Goal: Share content: Share content

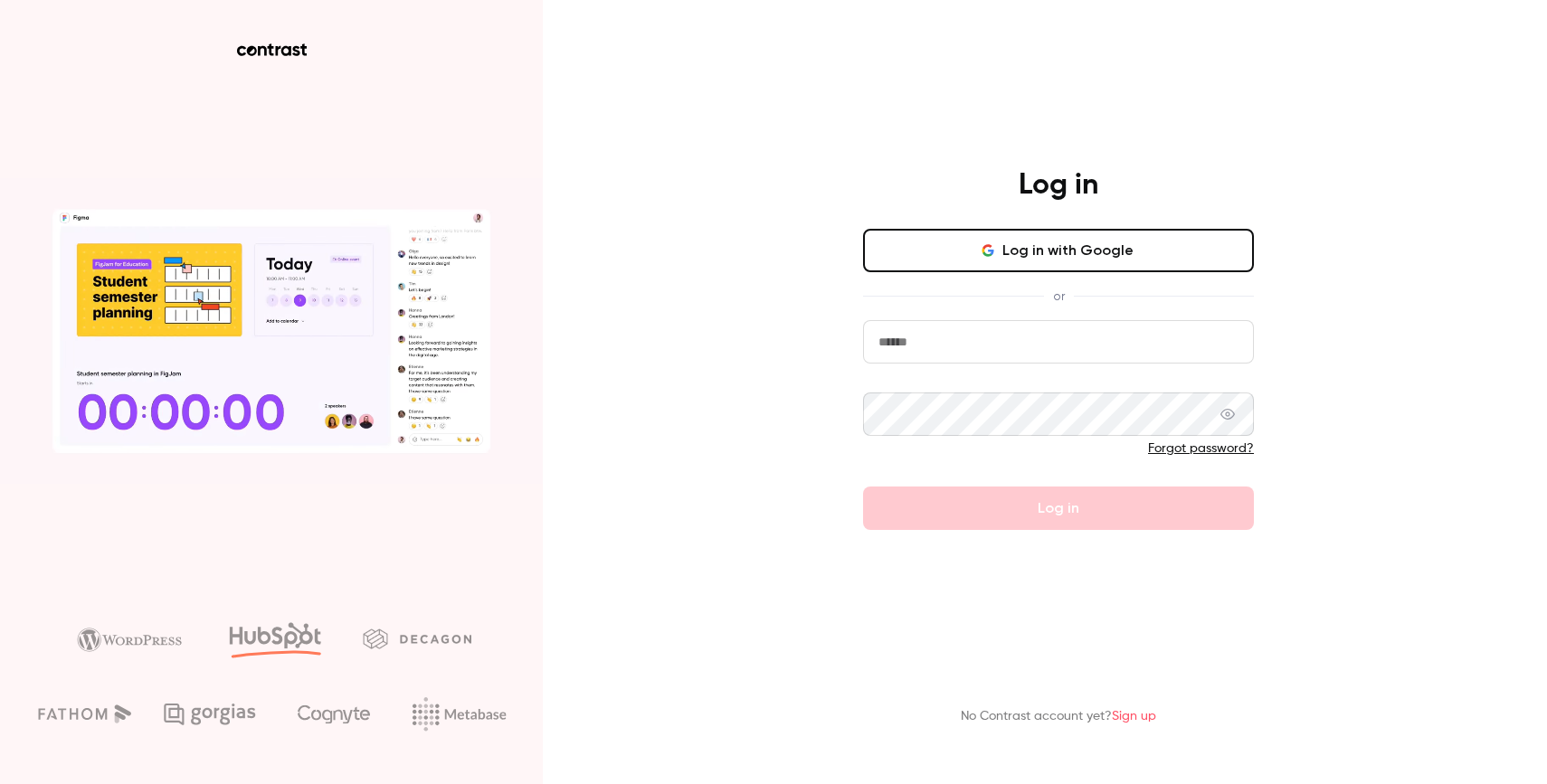
click at [1051, 263] on button "Log in with Google" at bounding box center [1058, 250] width 391 height 43
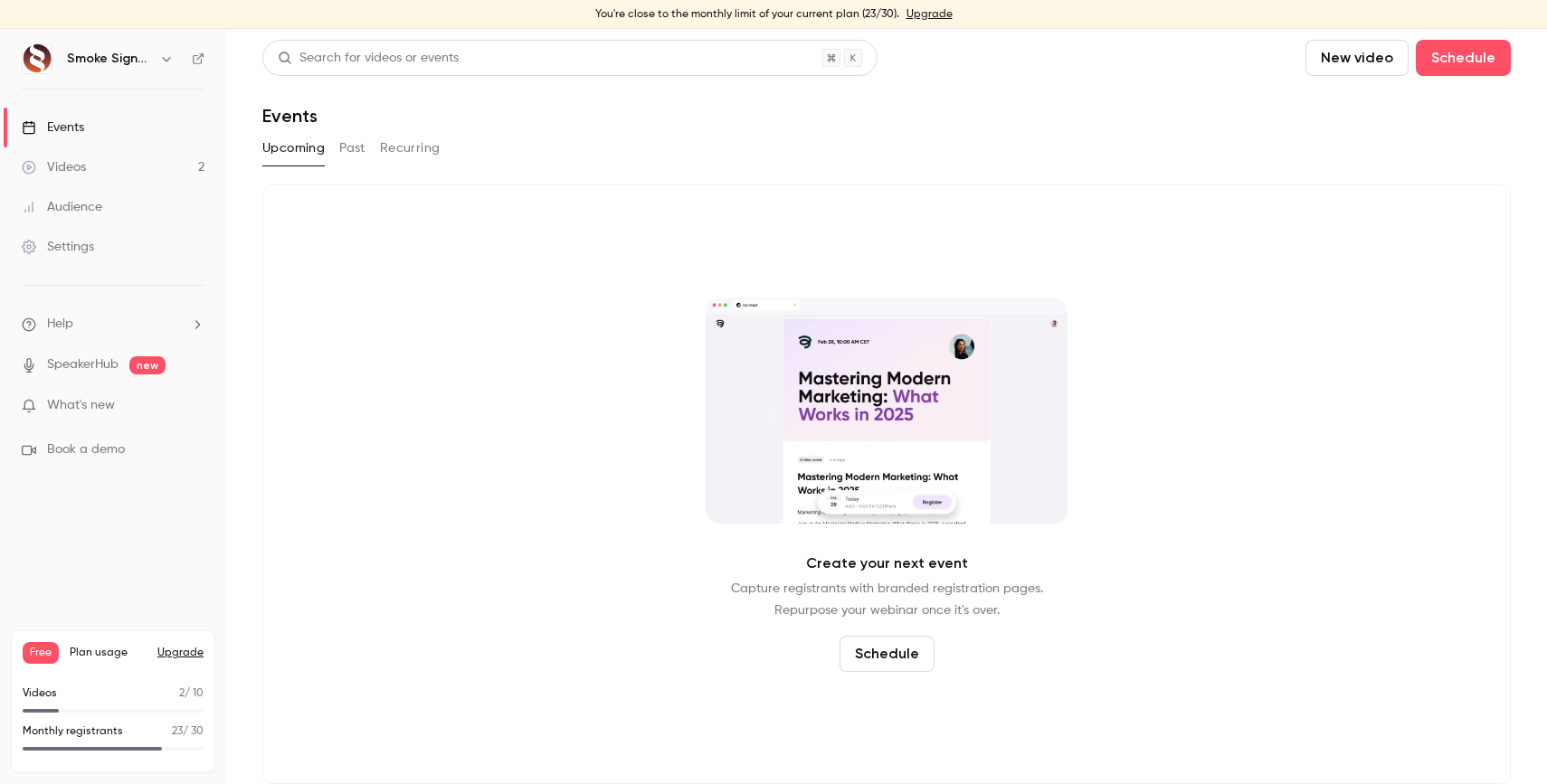
click at [135, 156] on link "Videos 2" at bounding box center [113, 167] width 226 height 40
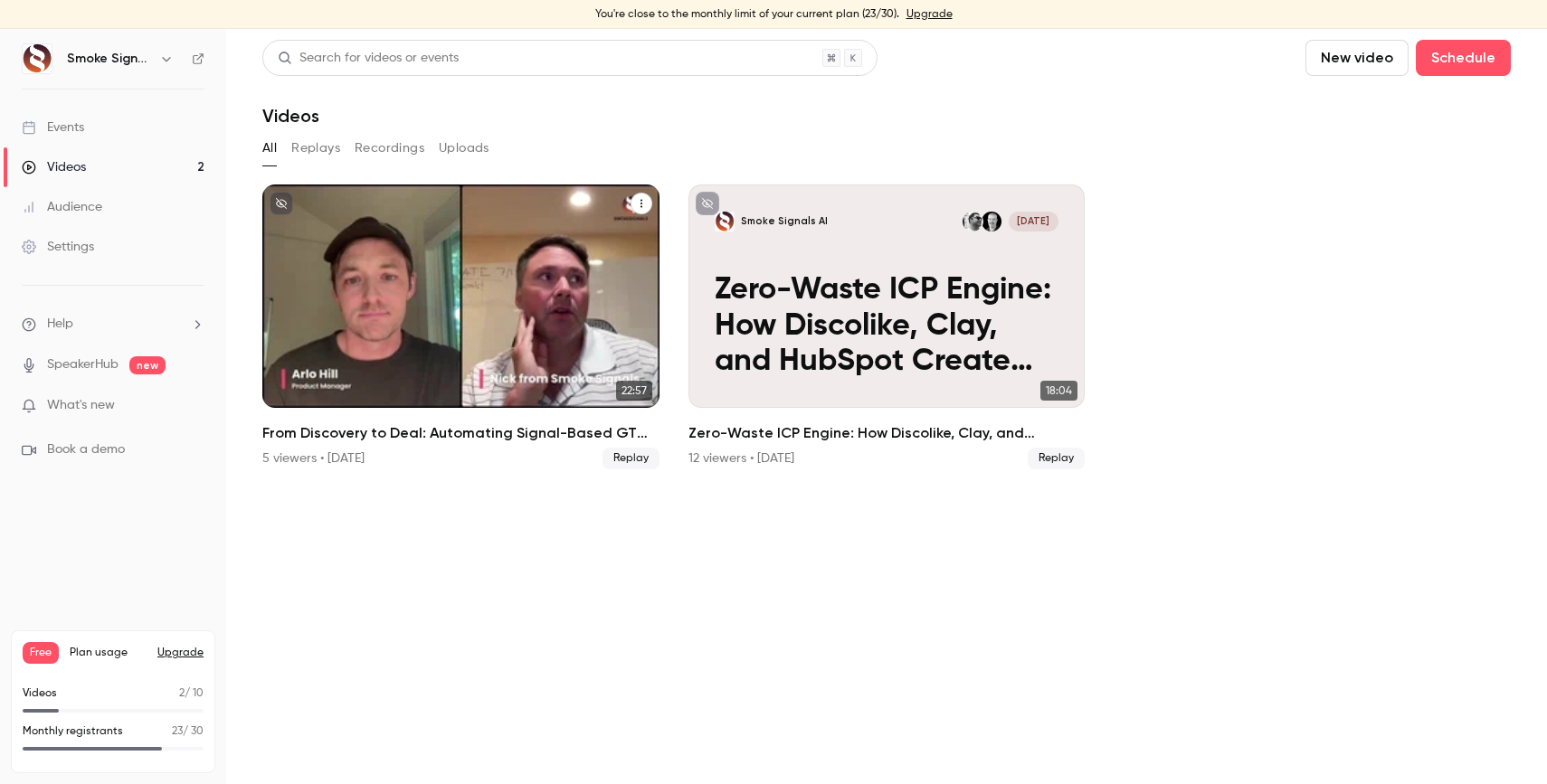
click at [439, 304] on p "From Discovery to Deal: Automating Signal-Based GTM with Fathom + HubSpot" at bounding box center [461, 326] width 343 height 107
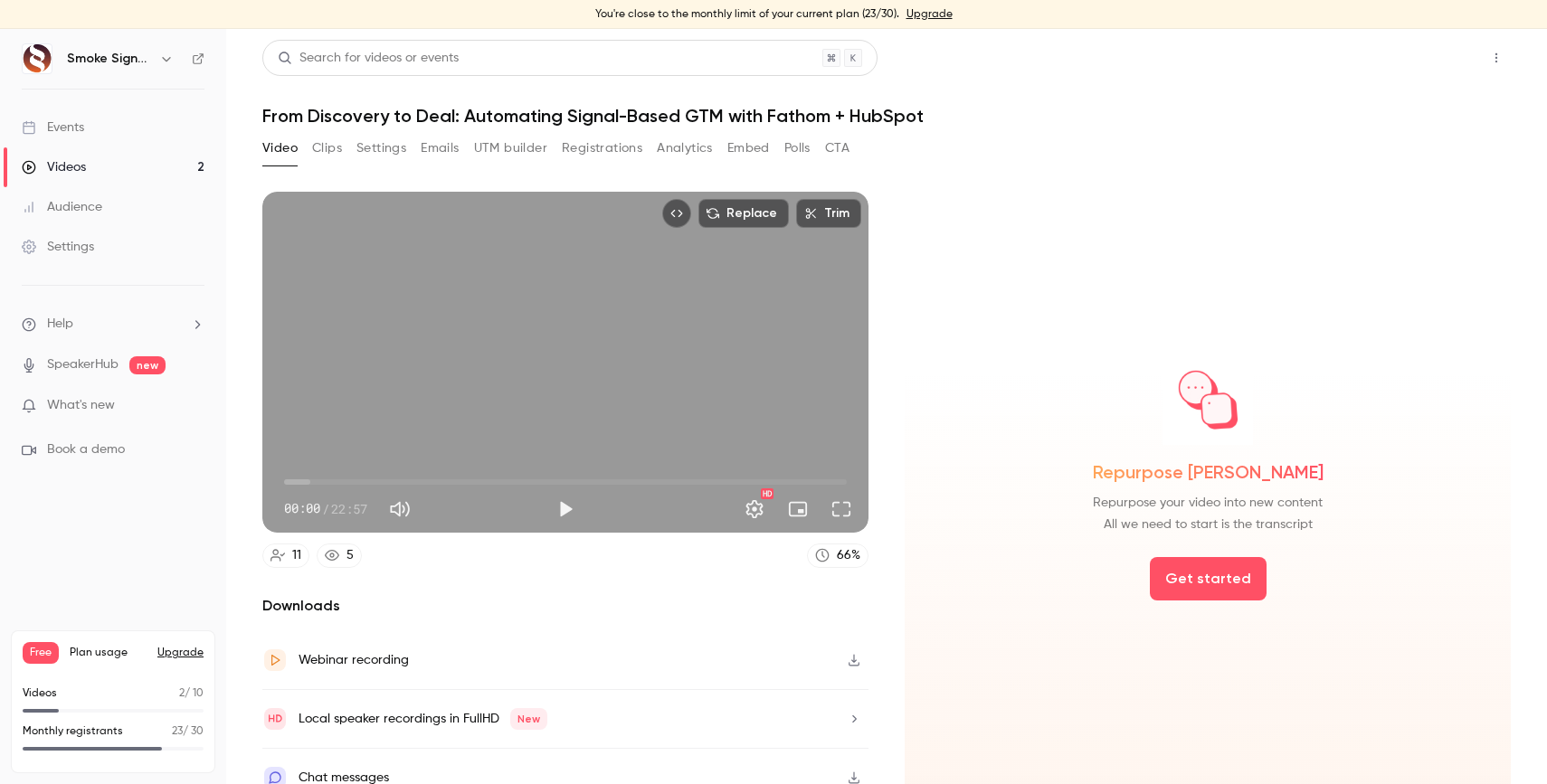
click at [1440, 53] on button "Share" at bounding box center [1431, 58] width 71 height 36
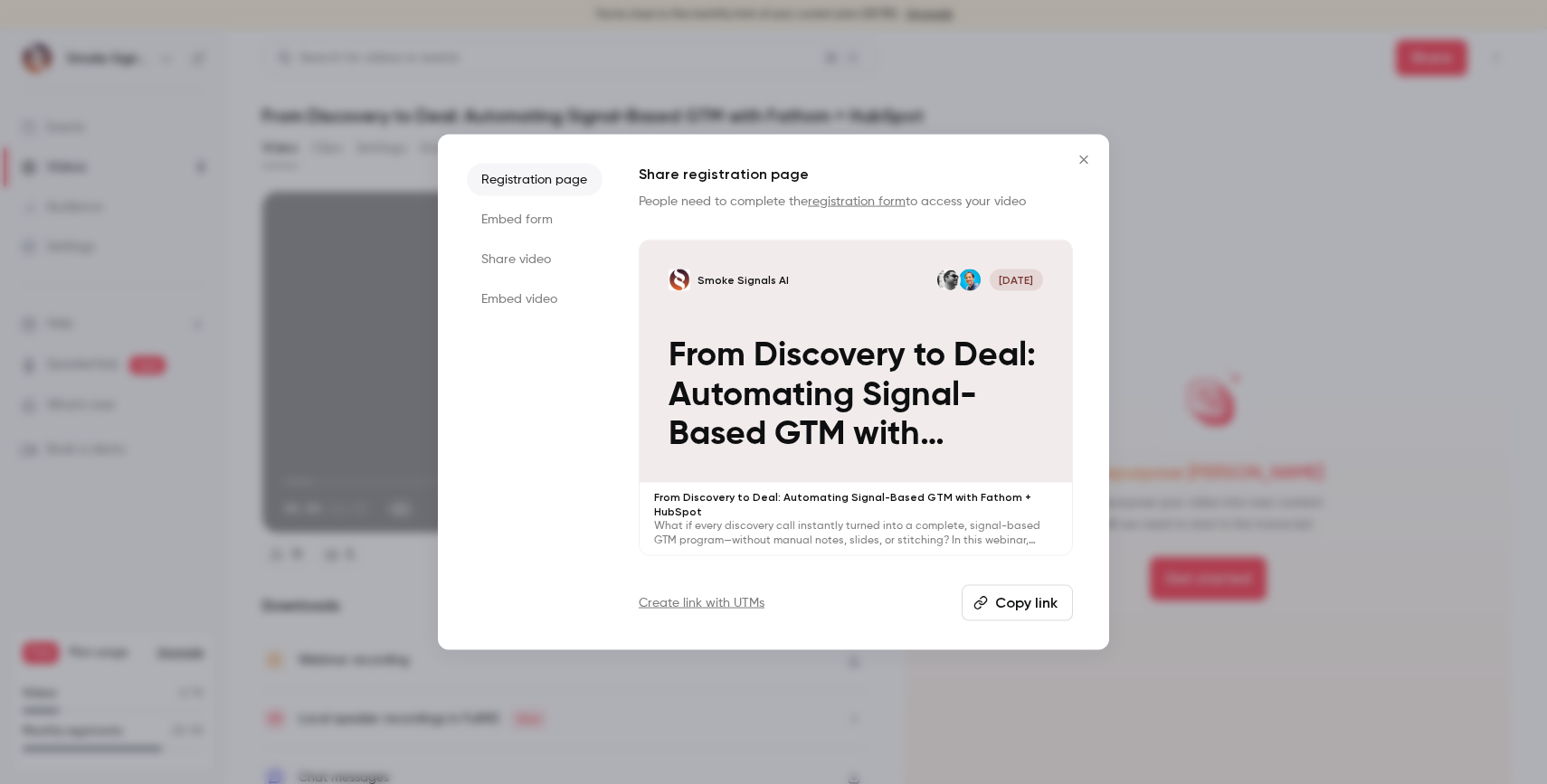
click at [1008, 600] on button "Copy link" at bounding box center [1017, 603] width 111 height 36
click at [1088, 166] on icon "Close" at bounding box center [1083, 159] width 21 height 14
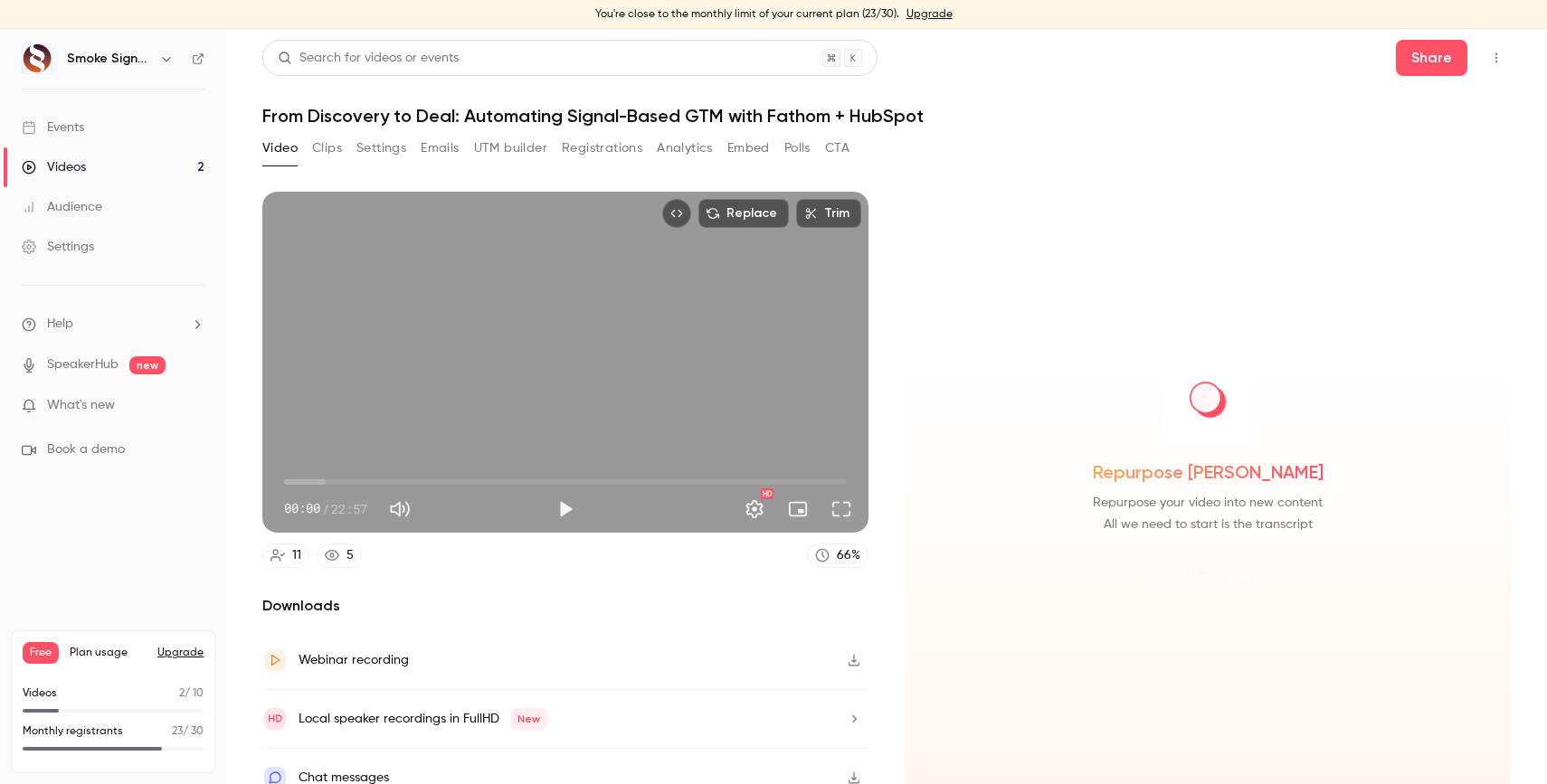
click at [1210, 576] on button "Get started" at bounding box center [1208, 578] width 117 height 43
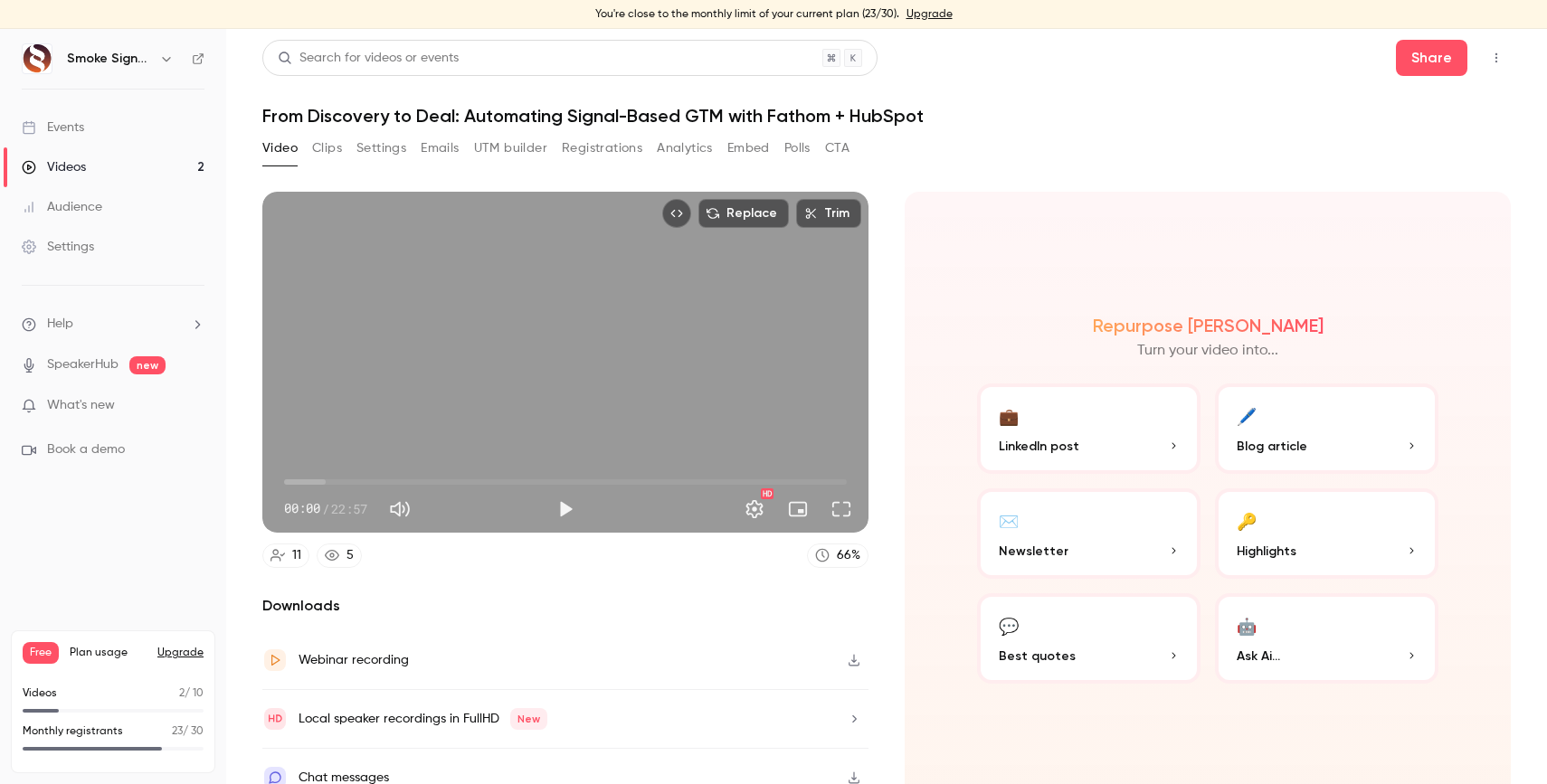
click at [1081, 430] on button "💼 LinkedIn post" at bounding box center [1088, 428] width 223 height 91
